Goal: Information Seeking & Learning: Find specific fact

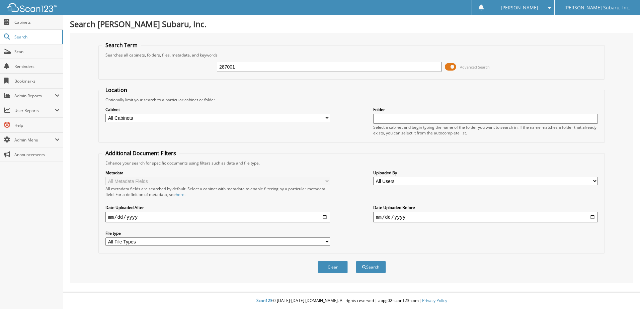
type input "287001"
click at [356, 261] on button "Search" at bounding box center [371, 267] width 30 height 12
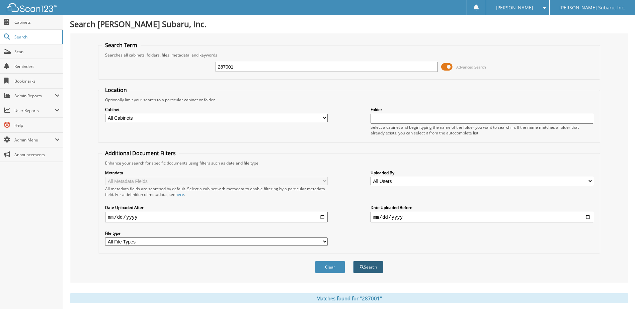
click at [358, 268] on button "Search" at bounding box center [368, 267] width 30 height 12
click at [447, 66] on span at bounding box center [446, 67] width 11 height 10
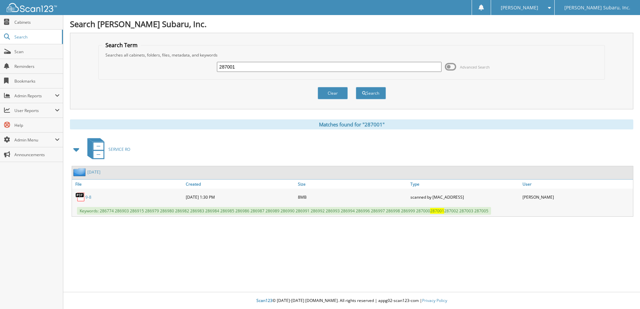
click at [89, 198] on link "9-8" at bounding box center [88, 198] width 6 height 6
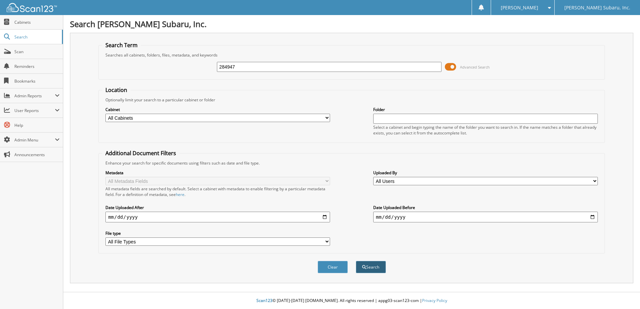
type input "284947"
click at [363, 272] on button "Search" at bounding box center [371, 267] width 30 height 12
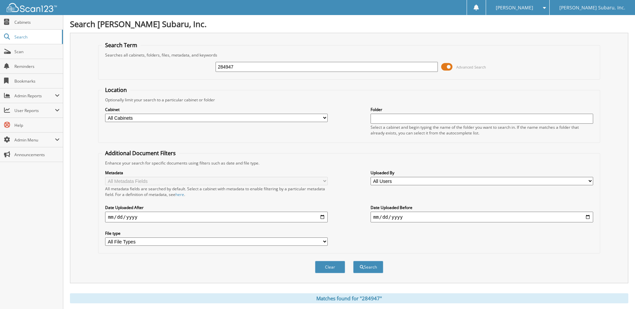
click at [445, 67] on span at bounding box center [446, 67] width 11 height 10
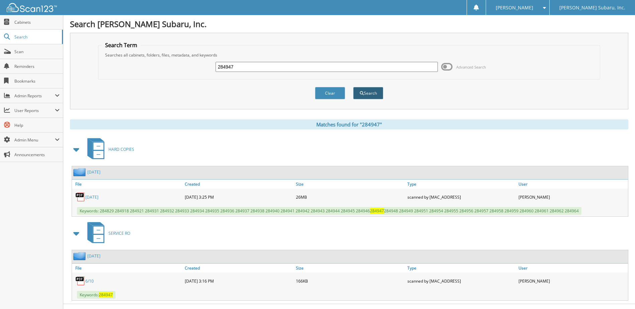
click at [368, 94] on button "Search" at bounding box center [368, 93] width 30 height 12
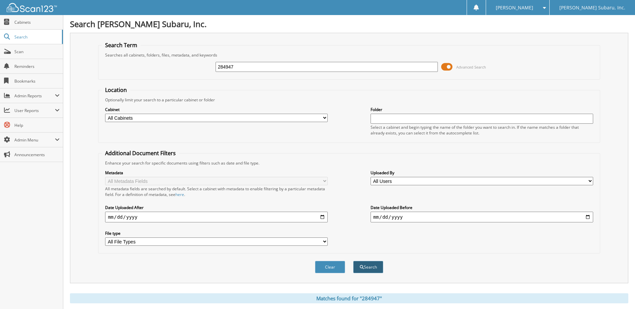
click at [375, 265] on button "Search" at bounding box center [368, 267] width 30 height 12
click at [446, 66] on span at bounding box center [446, 67] width 11 height 10
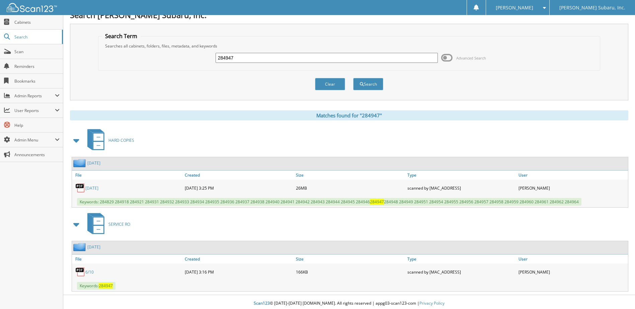
scroll to position [12, 0]
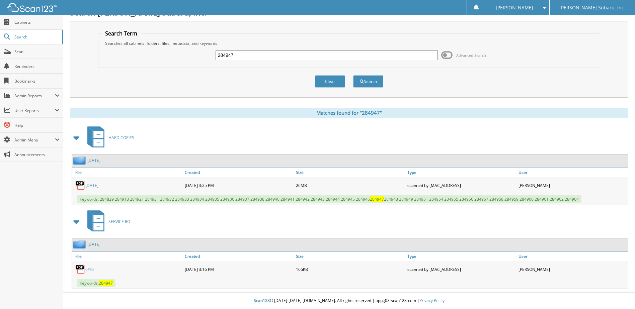
click at [95, 184] on link "[DATE]" at bounding box center [91, 186] width 13 height 6
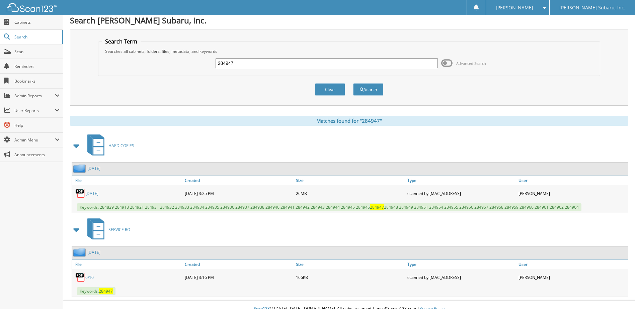
scroll to position [0, 0]
